Goal: Transaction & Acquisition: Purchase product/service

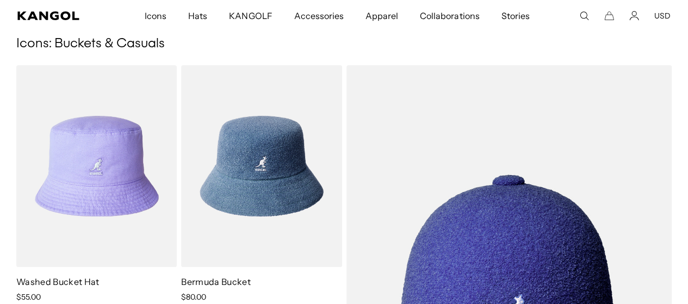
scroll to position [0, 224]
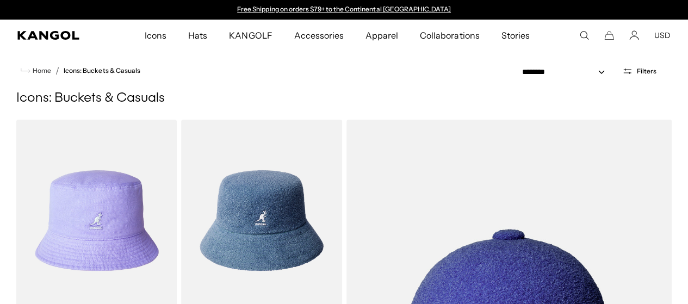
scroll to position [0, 224]
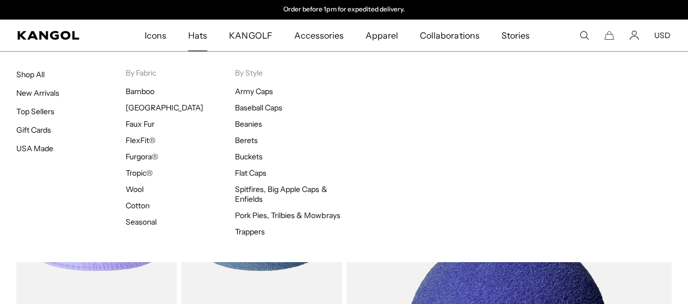
click at [201, 36] on span "Hats" at bounding box center [197, 36] width 19 height 32
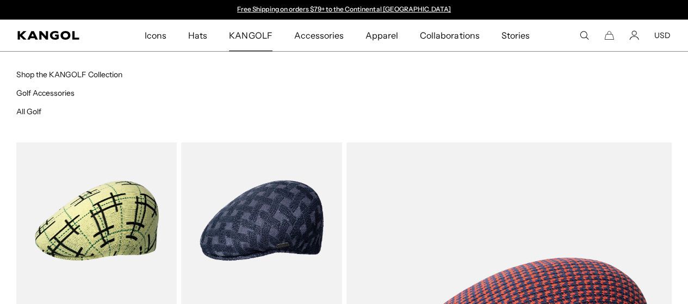
click at [251, 37] on span "KANGOLF" at bounding box center [250, 36] width 43 height 32
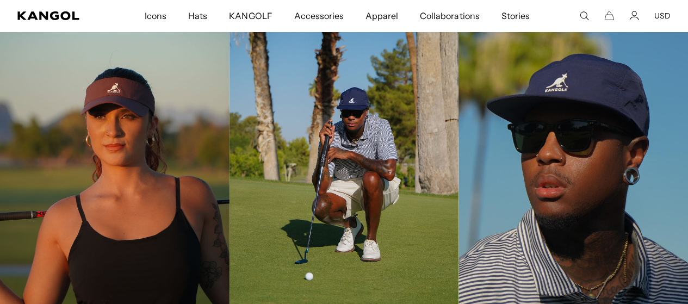
scroll to position [0, 224]
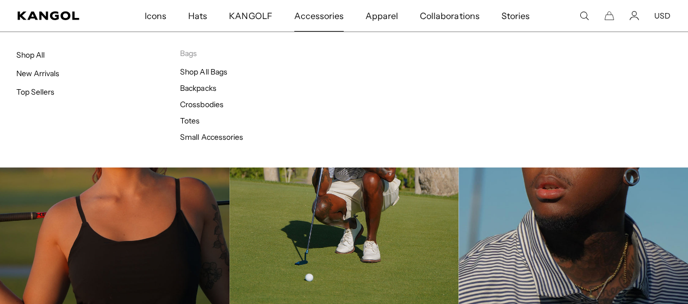
click at [307, 19] on span "Accessories" at bounding box center [319, 16] width 50 height 32
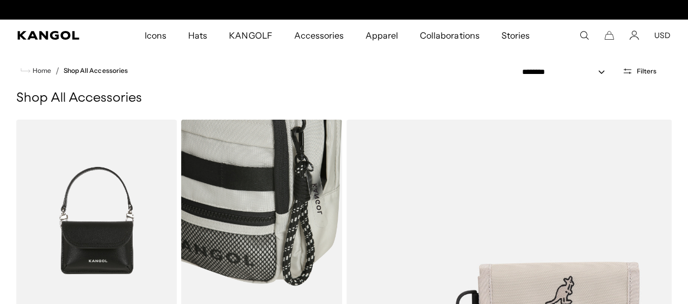
scroll to position [0, 224]
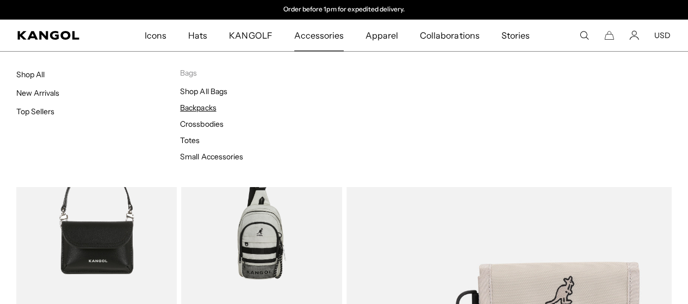
click at [199, 108] on link "Backpacks" at bounding box center [198, 108] width 36 height 10
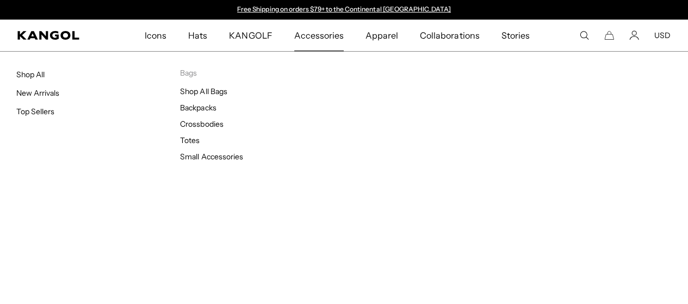
click at [321, 34] on span "Accessories" at bounding box center [319, 36] width 50 height 32
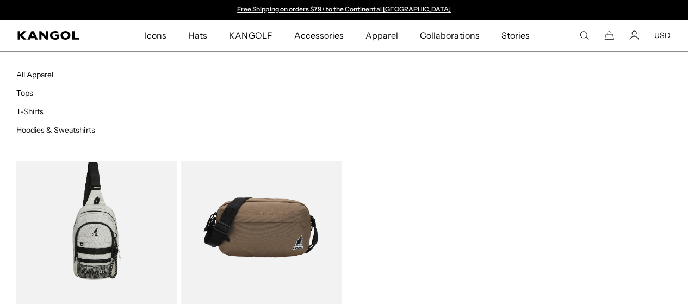
scroll to position [0, 224]
click at [389, 35] on span "Apparel" at bounding box center [382, 36] width 33 height 32
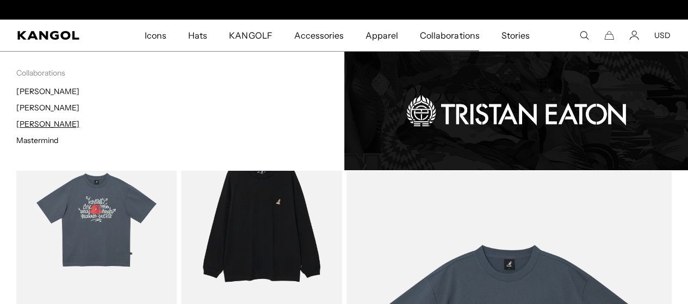
scroll to position [0, 224]
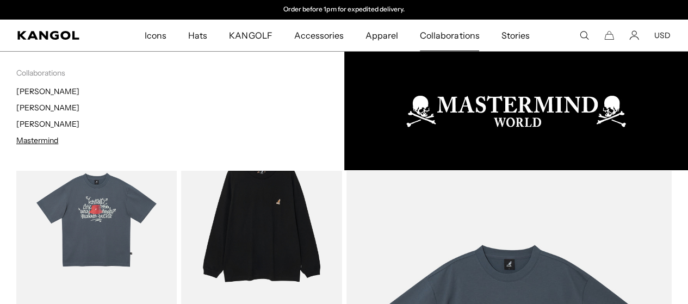
click at [36, 141] on link "Mastermind" at bounding box center [37, 140] width 42 height 10
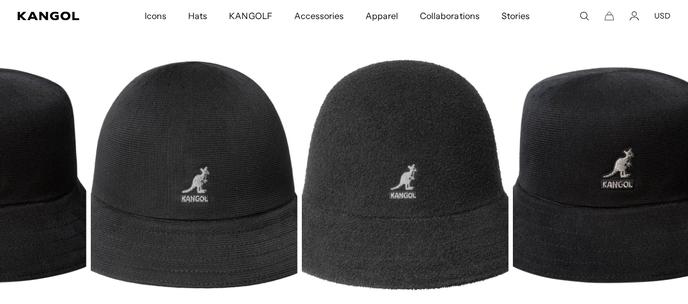
drag, startPoint x: 464, startPoint y: 179, endPoint x: 156, endPoint y: 165, distance: 307.8
click at [125, 169] on img "3 of 3" at bounding box center [193, 175] width 207 height 260
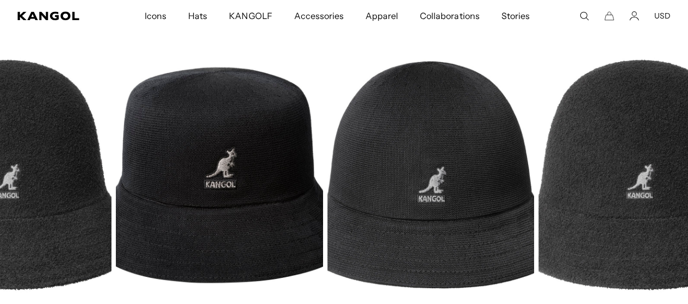
drag, startPoint x: 286, startPoint y: 183, endPoint x: 233, endPoint y: 181, distance: 52.8
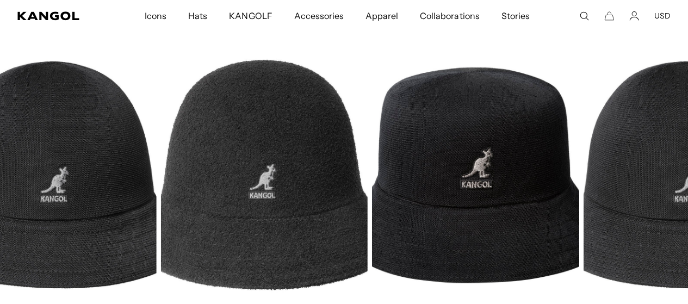
drag, startPoint x: 528, startPoint y: 176, endPoint x: 58, endPoint y: 175, distance: 470.2
click at [57, 178] on img "3 of 3" at bounding box center [52, 175] width 207 height 260
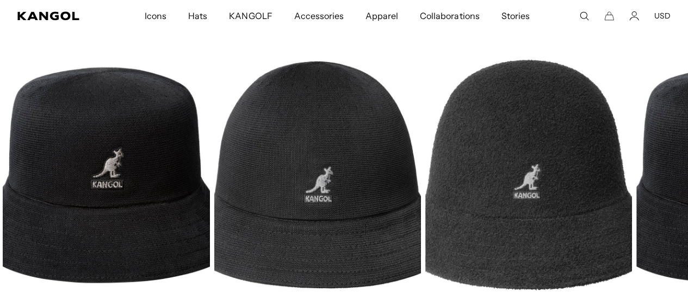
drag, startPoint x: 423, startPoint y: 174, endPoint x: 0, endPoint y: 184, distance: 423.5
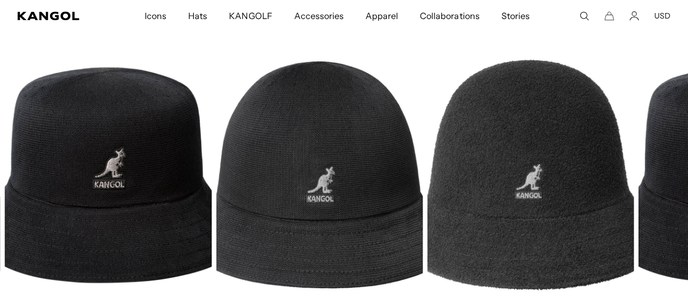
scroll to position [0, 224]
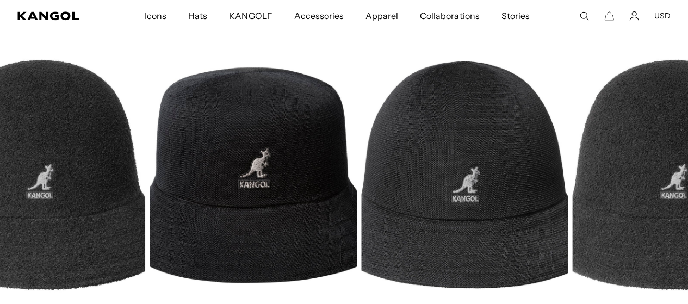
drag, startPoint x: 486, startPoint y: 178, endPoint x: 44, endPoint y: 150, distance: 443.8
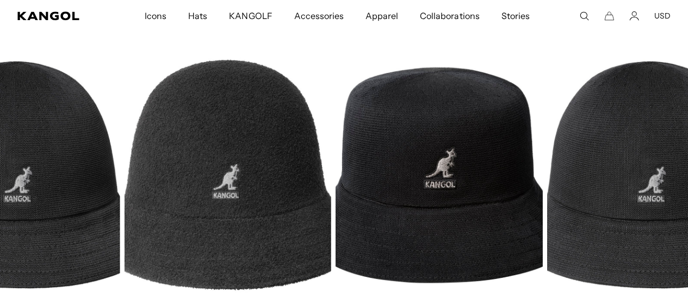
drag, startPoint x: 506, startPoint y: 166, endPoint x: 119, endPoint y: 150, distance: 387.8
click at [57, 162] on img "3 of 3" at bounding box center [16, 175] width 207 height 260
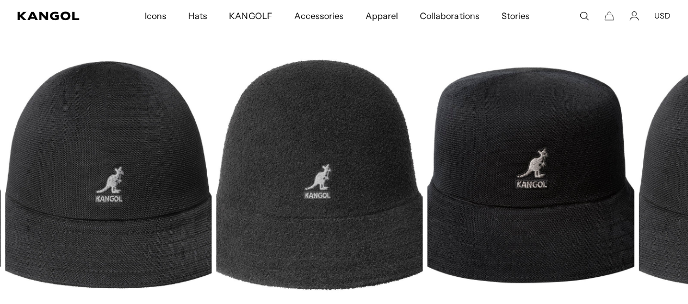
scroll to position [0, 0]
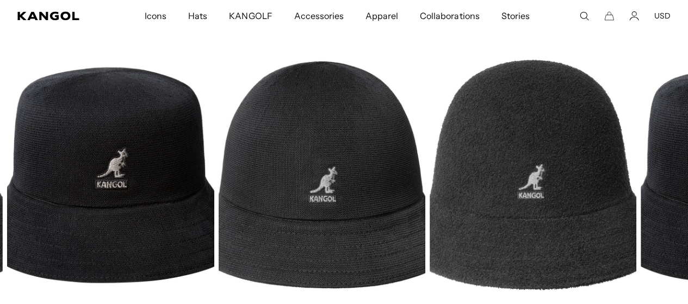
drag, startPoint x: 420, startPoint y: 160, endPoint x: 288, endPoint y: 147, distance: 132.3
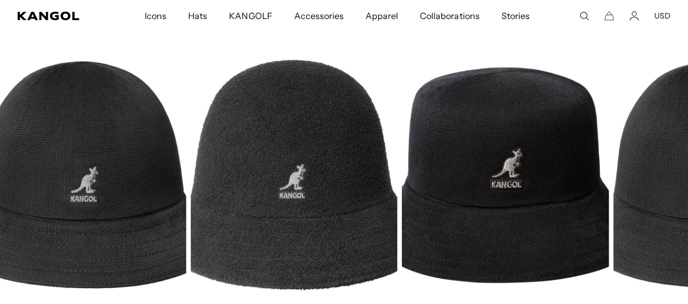
drag, startPoint x: 382, startPoint y: 145, endPoint x: 317, endPoint y: 143, distance: 65.3
click at [317, 143] on img "1 of 3" at bounding box center [293, 175] width 207 height 260
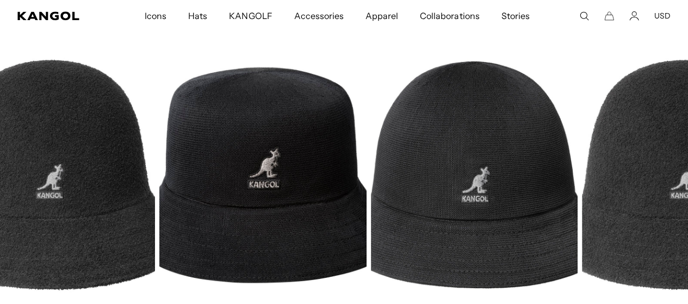
drag, startPoint x: 447, startPoint y: 192, endPoint x: 336, endPoint y: 180, distance: 111.7
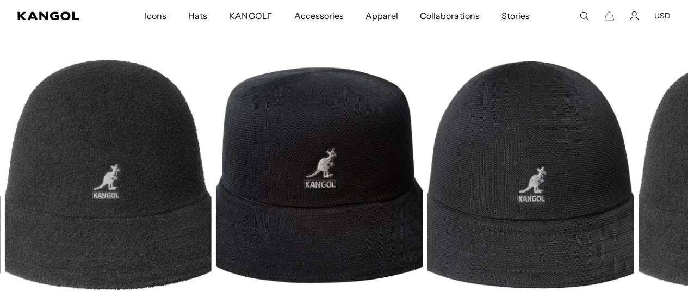
scroll to position [0, 224]
drag, startPoint x: 331, startPoint y: 192, endPoint x: 294, endPoint y: 189, distance: 37.1
click at [0, 0] on img "3 of 3" at bounding box center [0, 0] width 0 height 0
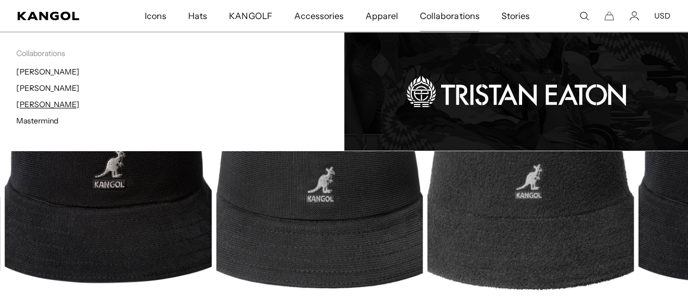
scroll to position [0, 0]
click at [28, 104] on link "[PERSON_NAME]" at bounding box center [47, 105] width 63 height 10
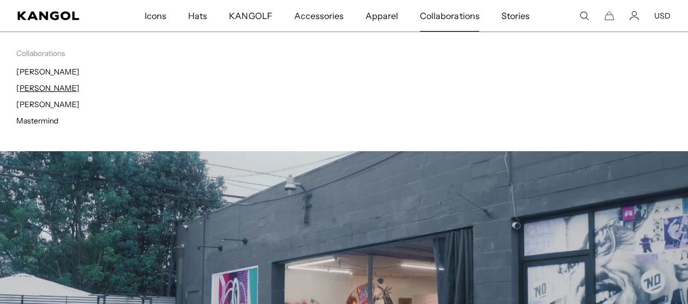
click at [22, 90] on link "[PERSON_NAME]" at bounding box center [47, 88] width 63 height 10
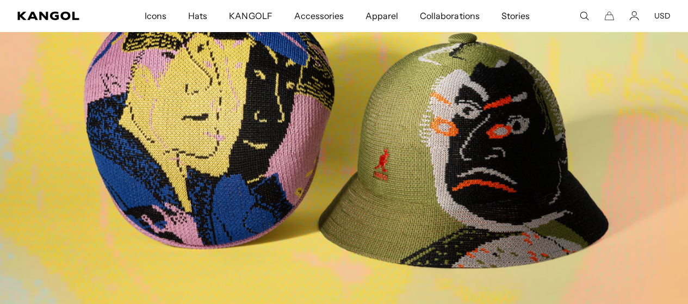
scroll to position [0, 224]
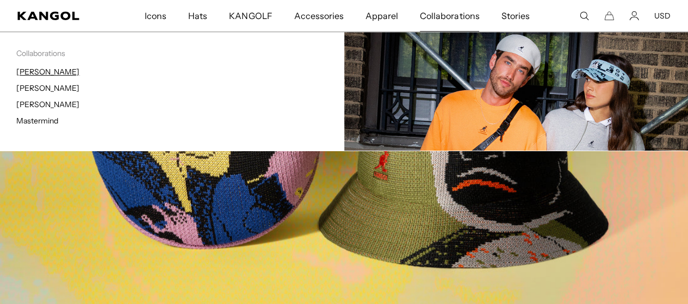
click at [38, 76] on link "[PERSON_NAME]" at bounding box center [47, 72] width 63 height 10
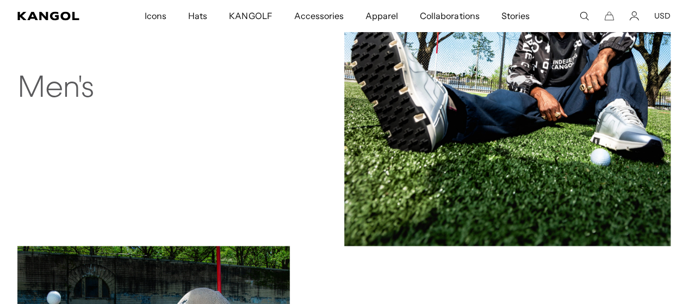
scroll to position [762, 0]
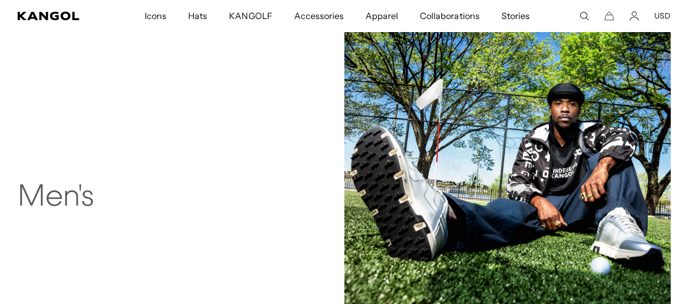
click at [422, 163] on img at bounding box center [507, 191] width 327 height 327
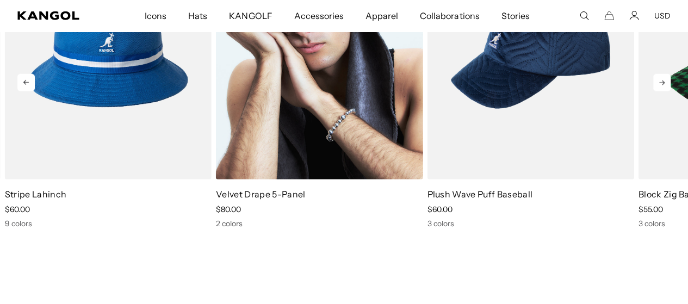
click at [341, 112] on img "2 of 4" at bounding box center [319, 50] width 207 height 260
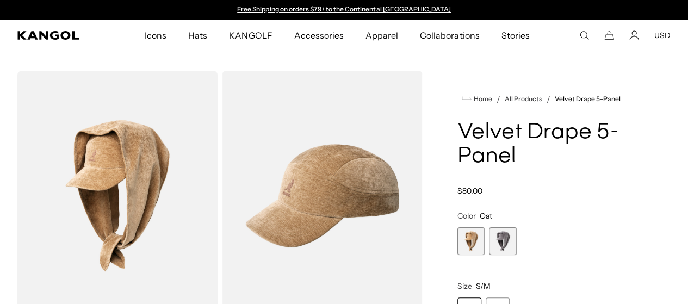
click at [149, 118] on img "Gallery Viewer" at bounding box center [117, 196] width 200 height 250
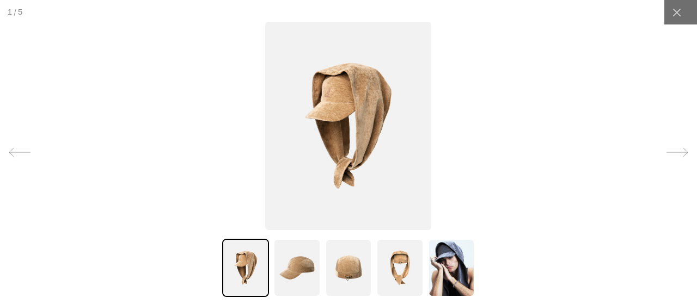
scroll to position [0, 224]
click at [327, 124] on img at bounding box center [348, 126] width 167 height 208
click at [292, 269] on img at bounding box center [296, 268] width 47 height 58
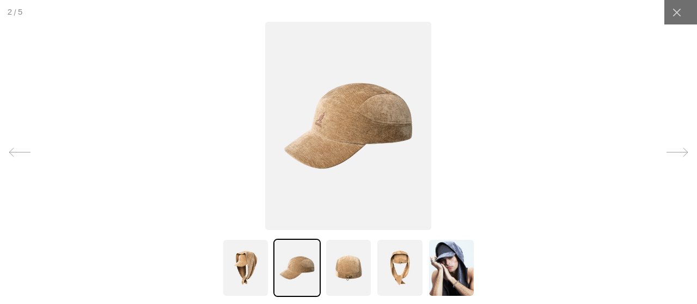
click at [349, 272] on img at bounding box center [348, 268] width 47 height 58
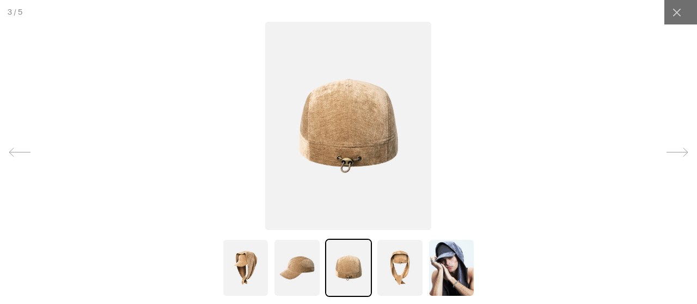
scroll to position [0, 224]
click at [394, 266] on img at bounding box center [399, 268] width 47 height 58
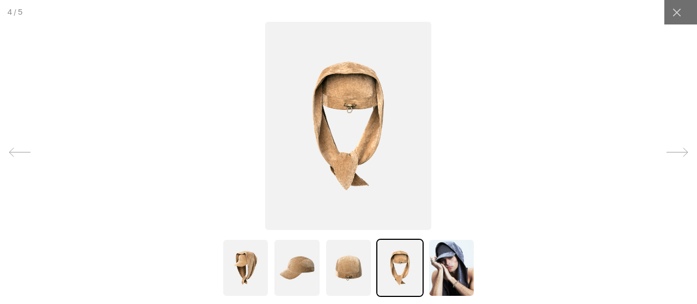
click at [347, 260] on img at bounding box center [348, 268] width 47 height 58
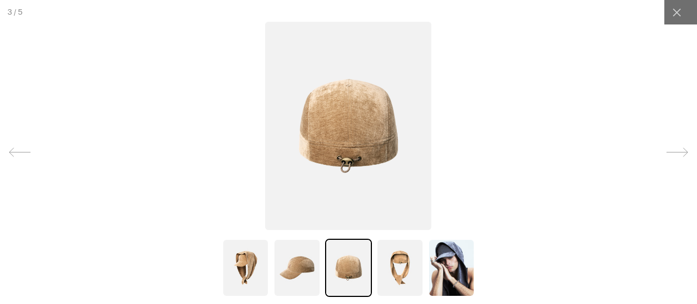
scroll to position [0, 0]
click at [304, 265] on img at bounding box center [296, 268] width 47 height 58
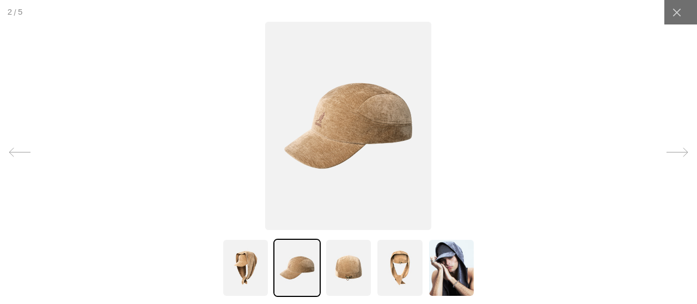
scroll to position [0, 224]
